Goal: Register for event/course

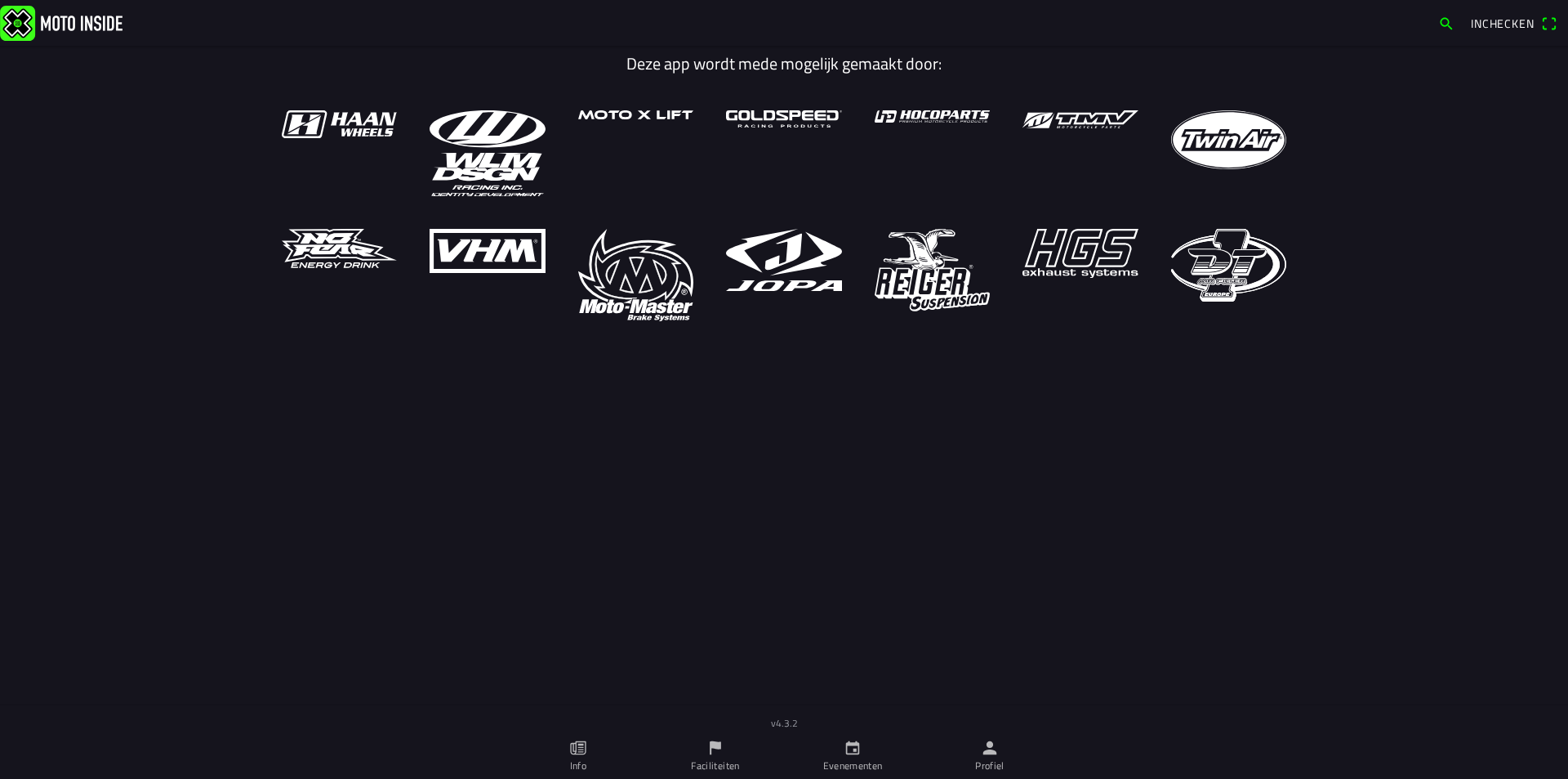
click at [710, 747] on icon "flag" at bounding box center [715, 747] width 12 height 14
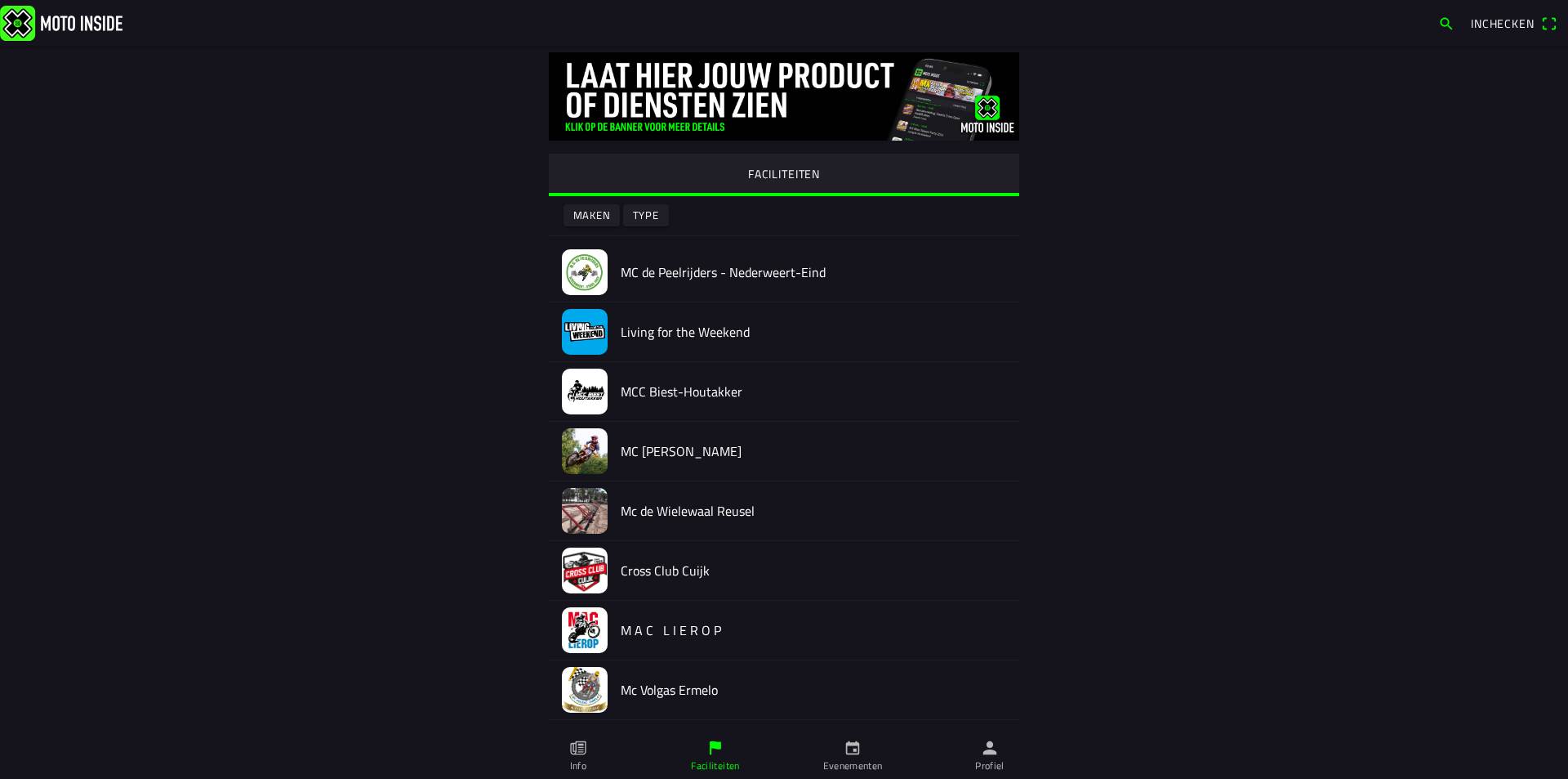
click at [852, 750] on icon "calendar" at bounding box center [853, 748] width 18 height 18
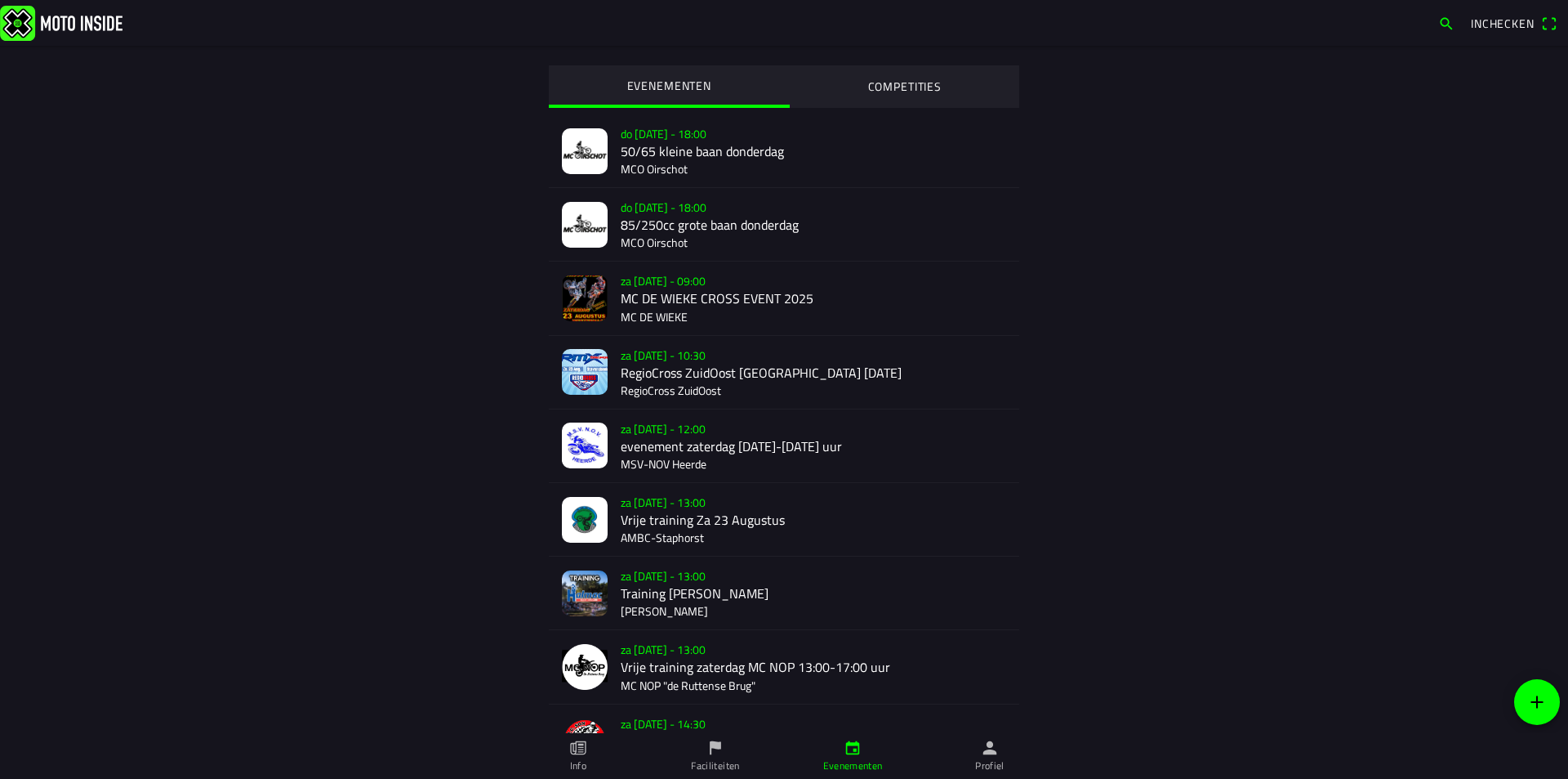
click at [697, 362] on div "za [DATE] - 10:30 RegioCross ZuidOost [GEOGRAPHIC_DATA] [DATE] RegioCross ZuidO…" at bounding box center [813, 372] width 385 height 73
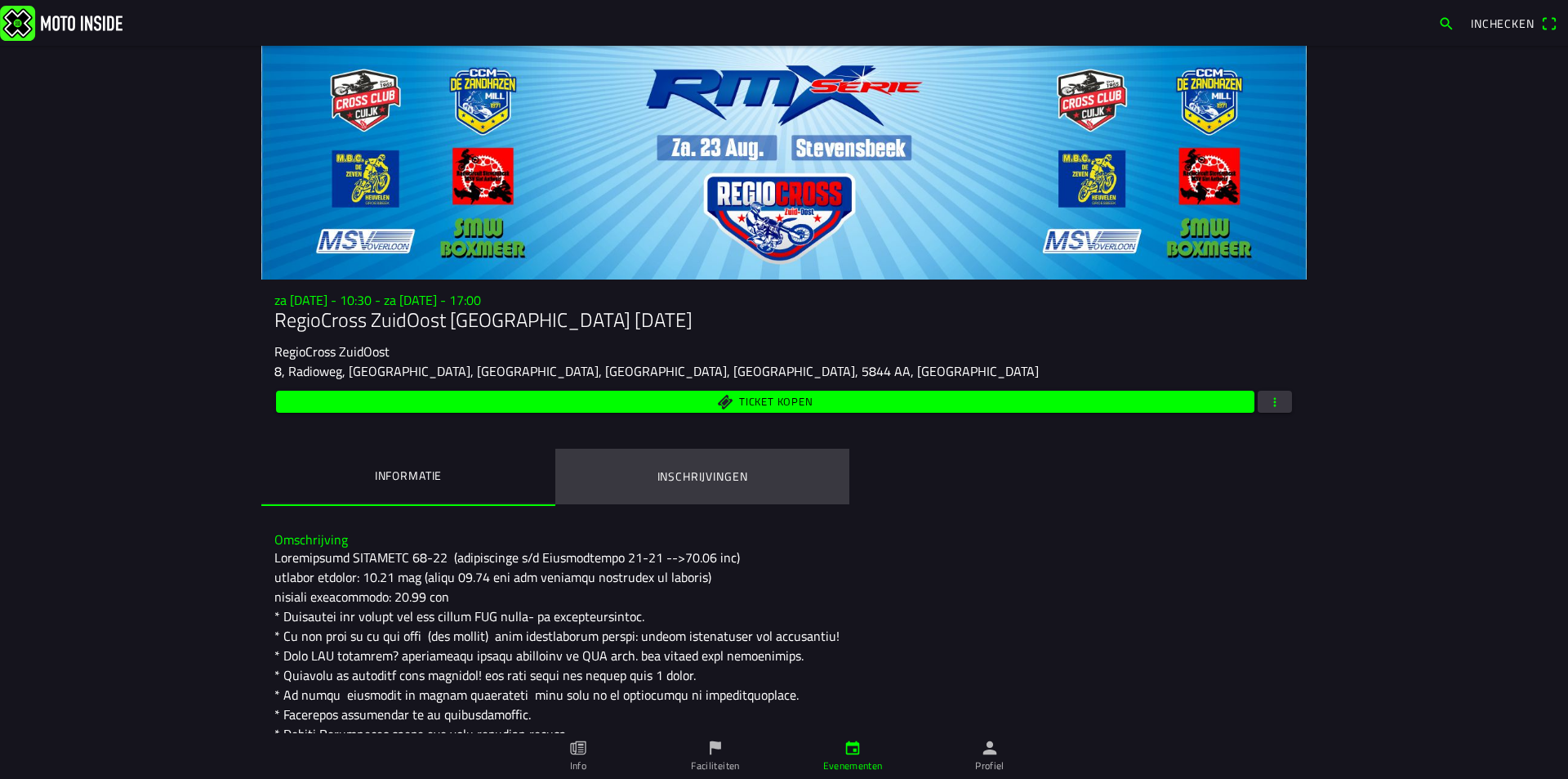
click at [693, 473] on ion-label "Inschrijvingen" at bounding box center [703, 476] width 91 height 18
